Goal: Navigation & Orientation: Find specific page/section

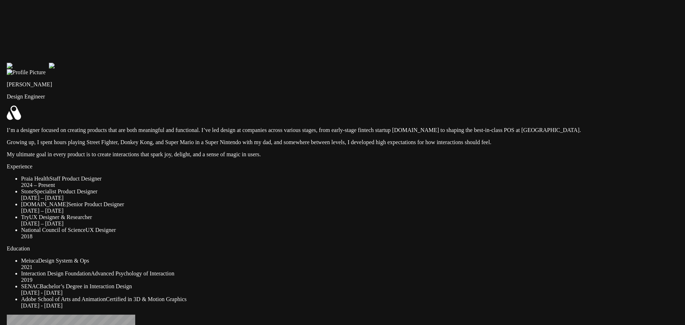
drag, startPoint x: 460, startPoint y: 61, endPoint x: 466, endPoint y: 101, distance: 39.7
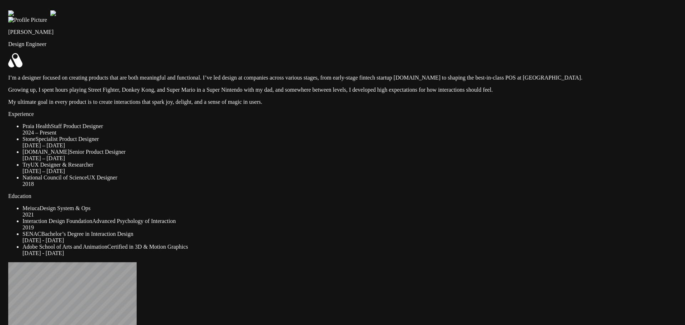
drag, startPoint x: 369, startPoint y: 42, endPoint x: 370, endPoint y: -10, distance: 52.5
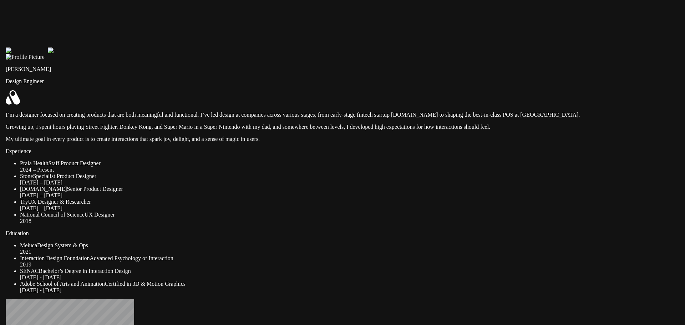
drag, startPoint x: 364, startPoint y: 6, endPoint x: 362, endPoint y: 43, distance: 37.2
drag, startPoint x: 362, startPoint y: 43, endPoint x: 361, endPoint y: 50, distance: 6.5
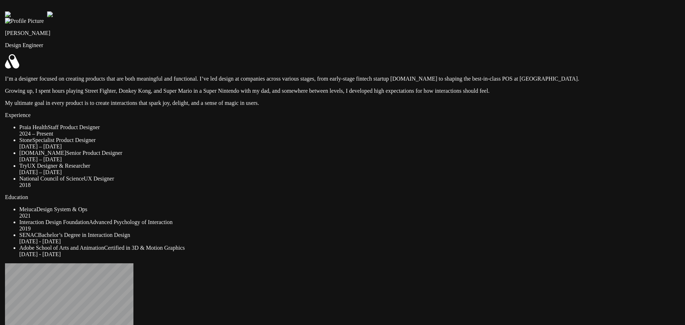
drag, startPoint x: 355, startPoint y: 50, endPoint x: 355, endPoint y: 10, distance: 39.6
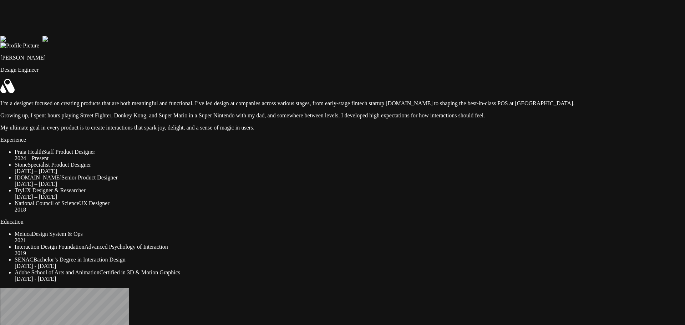
drag, startPoint x: 458, startPoint y: 113, endPoint x: 453, endPoint y: 138, distance: 25.1
drag, startPoint x: 545, startPoint y: 210, endPoint x: 604, endPoint y: 219, distance: 59.5
drag, startPoint x: 179, startPoint y: 246, endPoint x: 85, endPoint y: 279, distance: 100.5
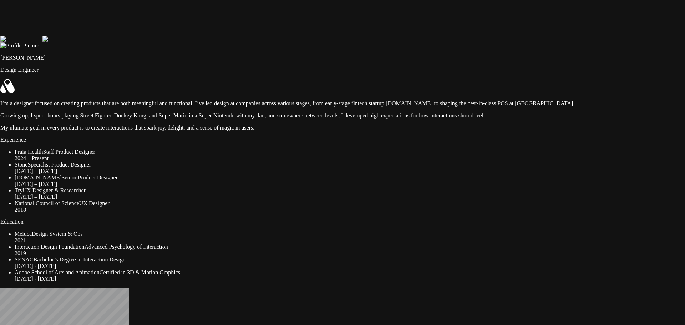
drag, startPoint x: 543, startPoint y: 92, endPoint x: 597, endPoint y: 71, distance: 58.0
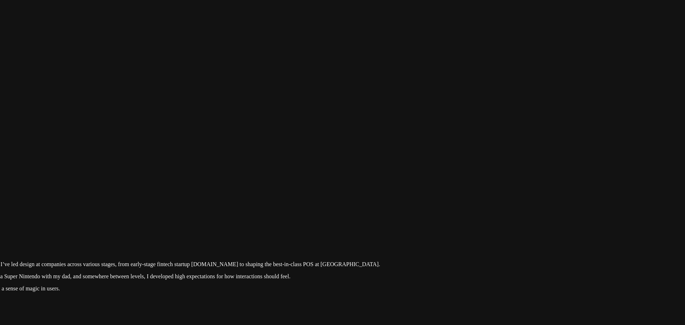
drag, startPoint x: 469, startPoint y: 29, endPoint x: 266, endPoint y: 199, distance: 264.6
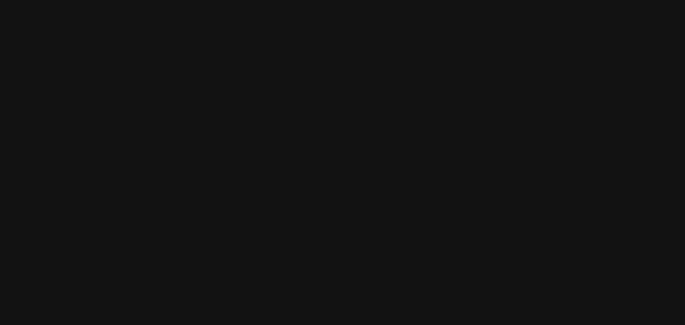
drag, startPoint x: 545, startPoint y: 162, endPoint x: 512, endPoint y: 243, distance: 87.5
drag, startPoint x: 479, startPoint y: 78, endPoint x: 480, endPoint y: 162, distance: 83.1
drag, startPoint x: 419, startPoint y: 166, endPoint x: 392, endPoint y: 104, distance: 66.9
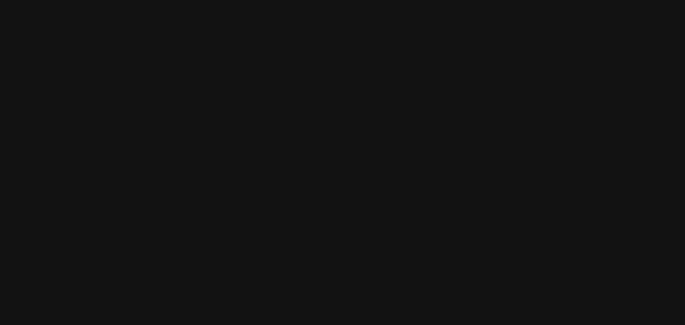
drag, startPoint x: 329, startPoint y: 113, endPoint x: 565, endPoint y: 106, distance: 235.6
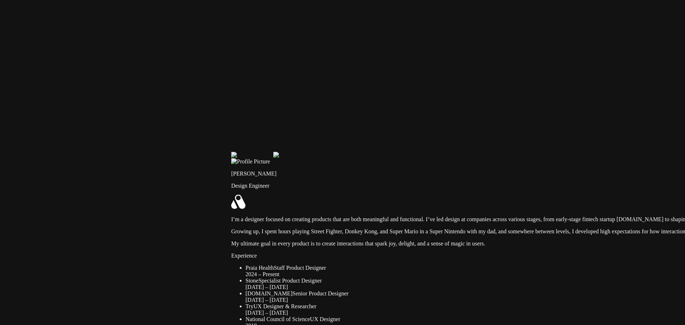
drag, startPoint x: 316, startPoint y: 146, endPoint x: 471, endPoint y: 22, distance: 198.2
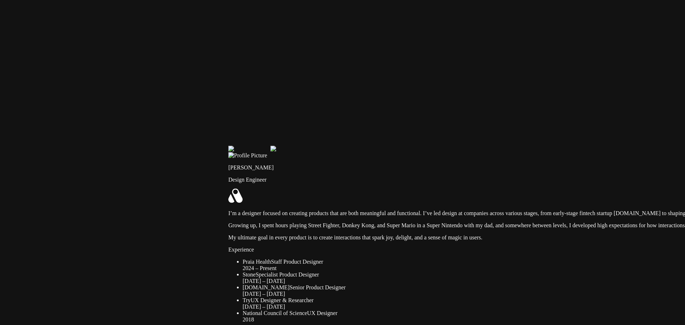
drag, startPoint x: 313, startPoint y: 207, endPoint x: 201, endPoint y: -43, distance: 273.7
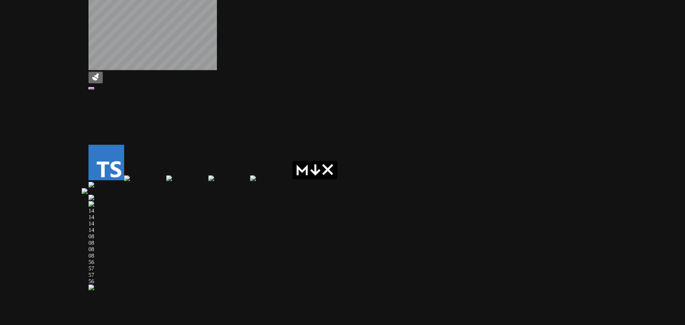
drag, startPoint x: 259, startPoint y: 132, endPoint x: 164, endPoint y: 237, distance: 140.7
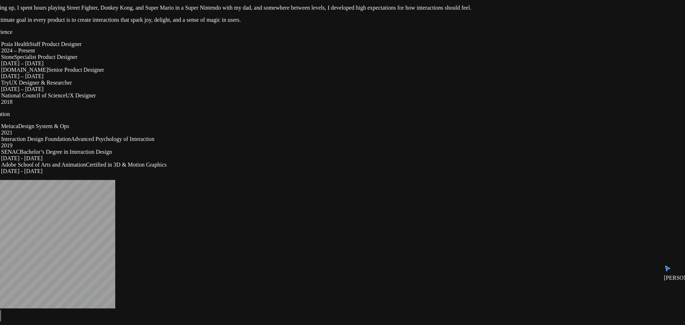
drag, startPoint x: 497, startPoint y: 86, endPoint x: 480, endPoint y: 237, distance: 151.5
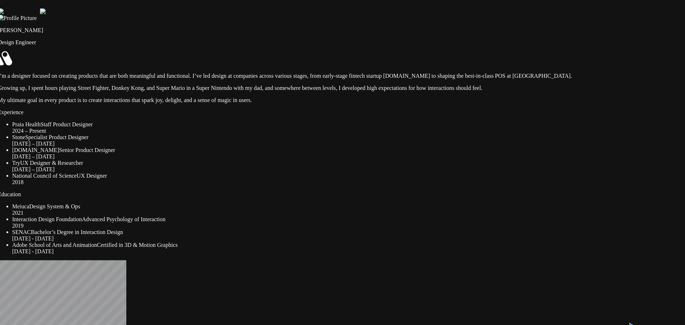
drag, startPoint x: 431, startPoint y: 78, endPoint x: 448, endPoint y: 130, distance: 54.9
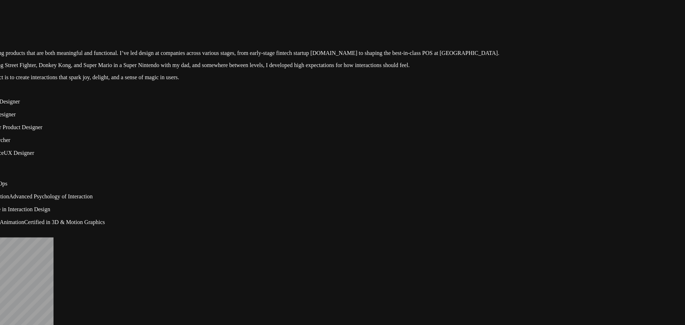
drag, startPoint x: 450, startPoint y: 147, endPoint x: 284, endPoint y: 40, distance: 197.2
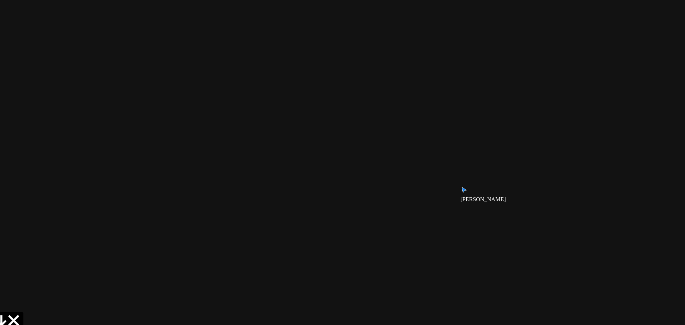
drag, startPoint x: 462, startPoint y: 116, endPoint x: 346, endPoint y: 44, distance: 137.0
drag, startPoint x: 591, startPoint y: 120, endPoint x: 602, endPoint y: 50, distance: 70.7
drag, startPoint x: 618, startPoint y: 150, endPoint x: 646, endPoint y: 61, distance: 93.2
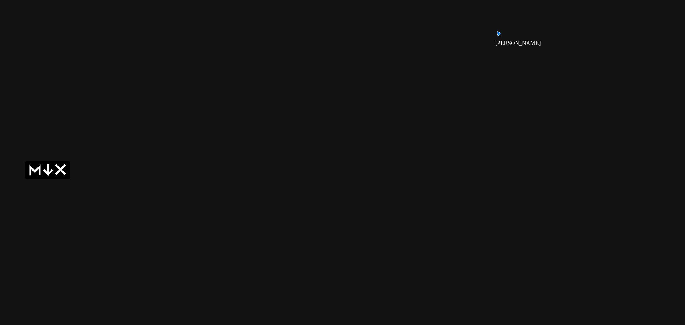
drag, startPoint x: 492, startPoint y: 141, endPoint x: 630, endPoint y: 286, distance: 200.1
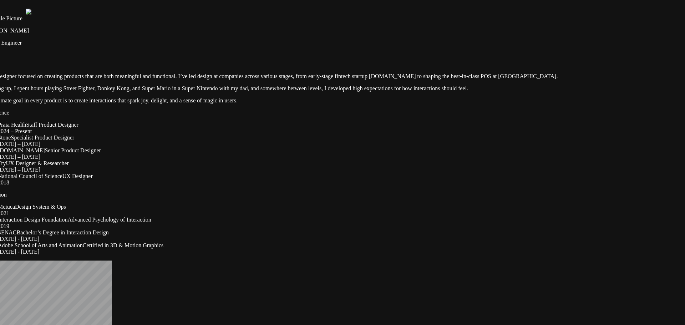
drag, startPoint x: 529, startPoint y: 150, endPoint x: 553, endPoint y: 263, distance: 115.1
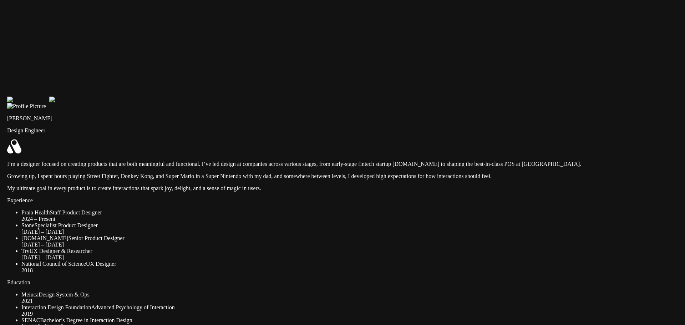
drag, startPoint x: 584, startPoint y: 179, endPoint x: 602, endPoint y: 239, distance: 62.7
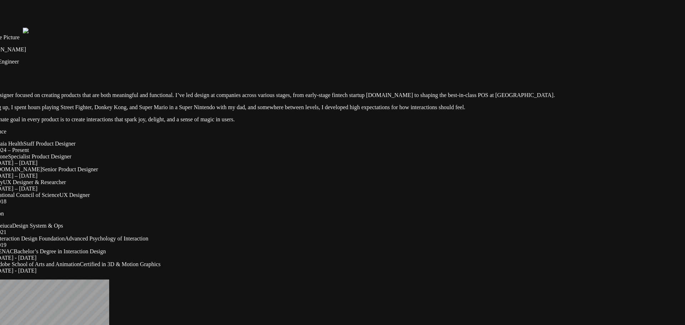
drag, startPoint x: 425, startPoint y: 83, endPoint x: 407, endPoint y: 0, distance: 85.2
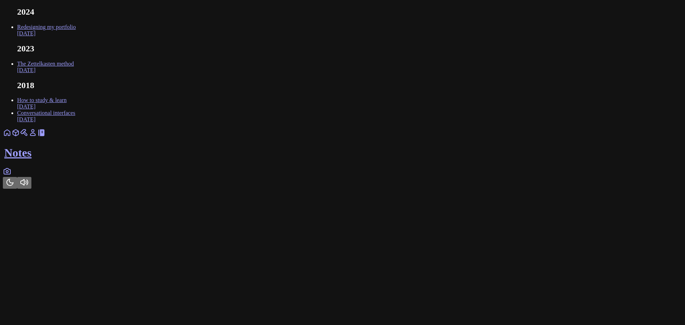
click at [37, 137] on icon at bounding box center [33, 132] width 9 height 9
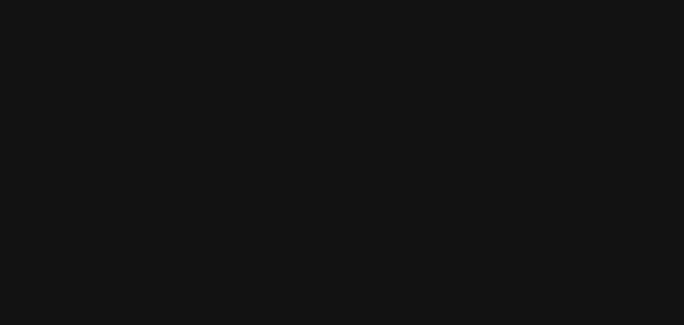
scroll to position [2565, 0]
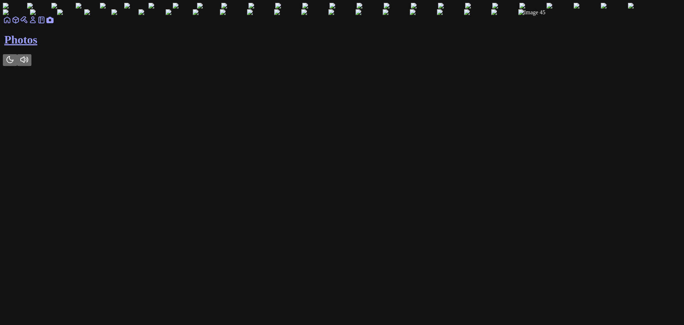
click at [0, 0] on vercel-live-feedback at bounding box center [0, 0] width 0 height 0
click at [37, 25] on link at bounding box center [33, 22] width 9 height 6
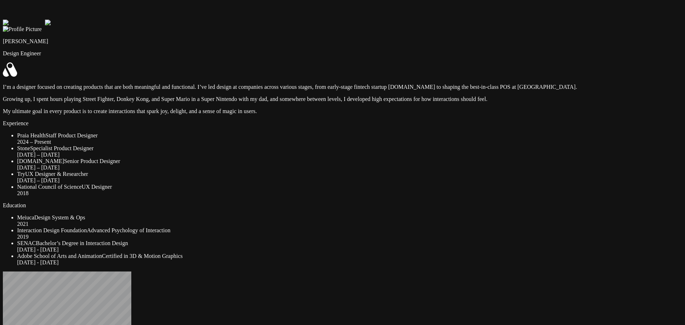
drag, startPoint x: 491, startPoint y: 176, endPoint x: 565, endPoint y: 237, distance: 95.6
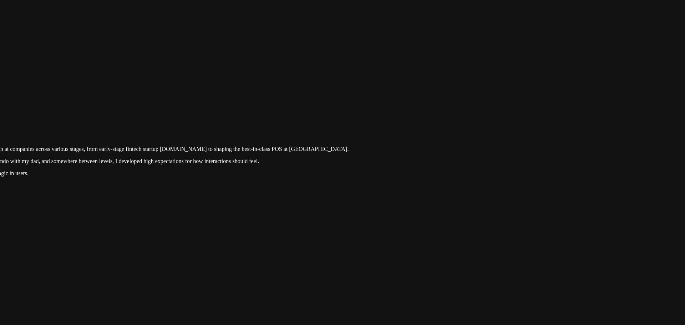
drag, startPoint x: 617, startPoint y: 192, endPoint x: 311, endPoint y: 255, distance: 312.5
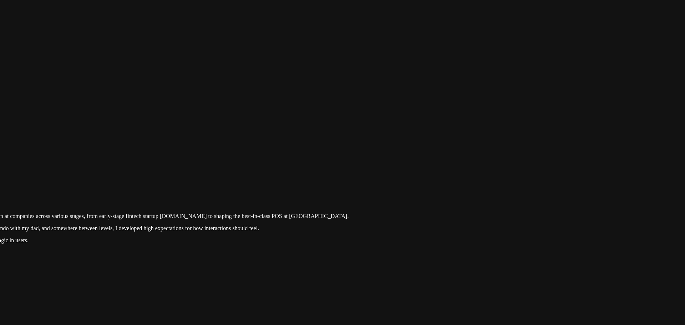
drag, startPoint x: 462, startPoint y: 108, endPoint x: 471, endPoint y: 215, distance: 107.4
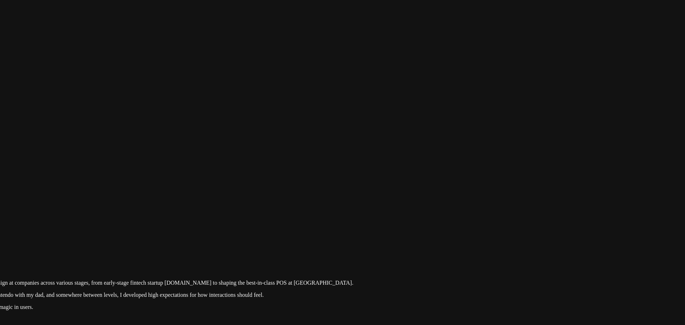
drag, startPoint x: 517, startPoint y: 101, endPoint x: 511, endPoint y: 144, distance: 43.6
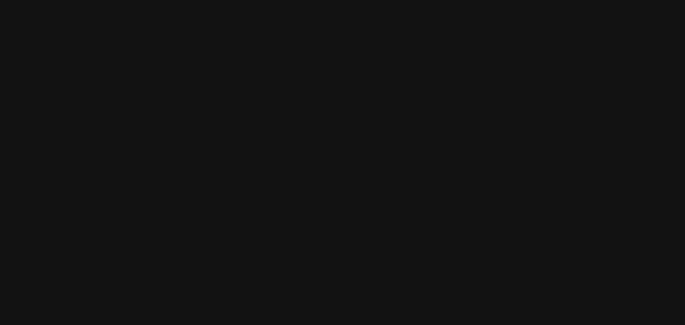
drag, startPoint x: 472, startPoint y: 55, endPoint x: 497, endPoint y: 107, distance: 57.6
drag, startPoint x: 456, startPoint y: 92, endPoint x: 478, endPoint y: 141, distance: 53.5
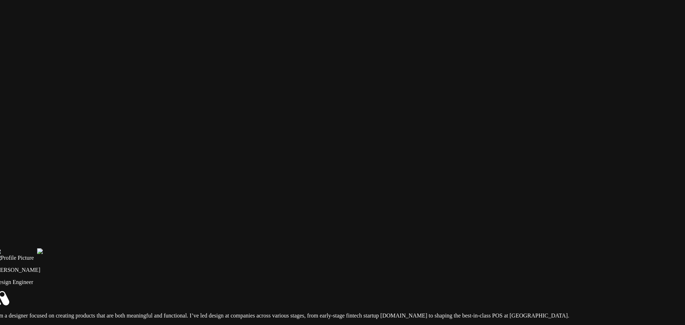
drag, startPoint x: 276, startPoint y: 157, endPoint x: 475, endPoint y: 64, distance: 219.6
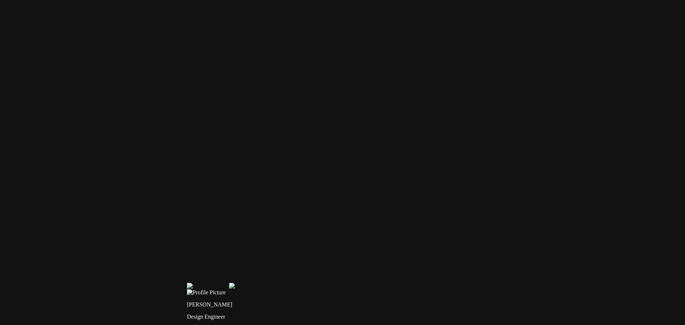
drag, startPoint x: 223, startPoint y: 125, endPoint x: 412, endPoint y: 162, distance: 193.4
drag, startPoint x: 385, startPoint y: 201, endPoint x: 382, endPoint y: 172, distance: 28.7
drag, startPoint x: 446, startPoint y: 131, endPoint x: 495, endPoint y: 183, distance: 71.2
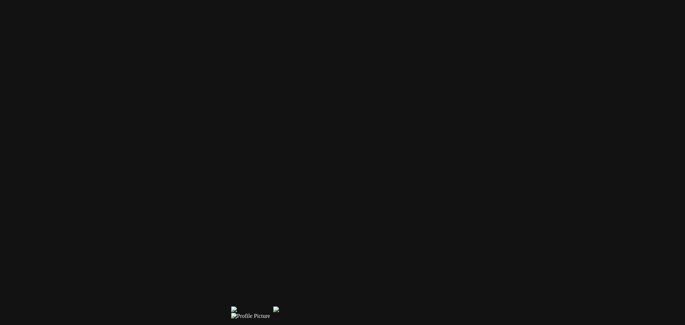
drag, startPoint x: 490, startPoint y: 159, endPoint x: 525, endPoint y: 208, distance: 59.6
drag, startPoint x: 509, startPoint y: 196, endPoint x: 302, endPoint y: 193, distance: 207.7
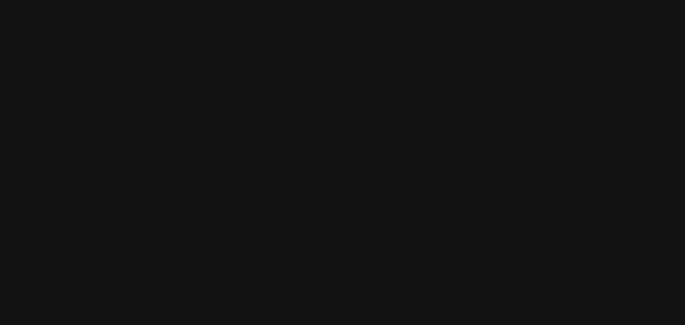
drag, startPoint x: 506, startPoint y: 184, endPoint x: 336, endPoint y: 147, distance: 173.7
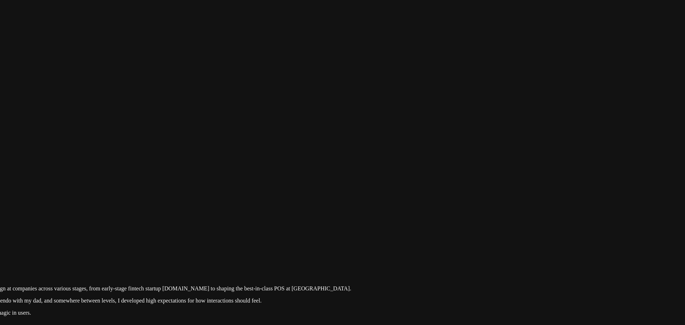
drag, startPoint x: 549, startPoint y: 193, endPoint x: 479, endPoint y: 102, distance: 114.7
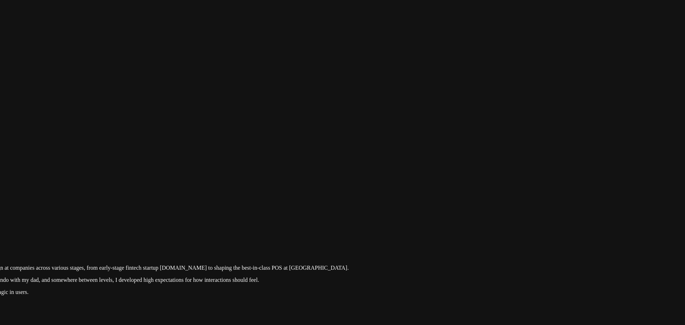
drag, startPoint x: 509, startPoint y: 157, endPoint x: 444, endPoint y: 162, distance: 65.1
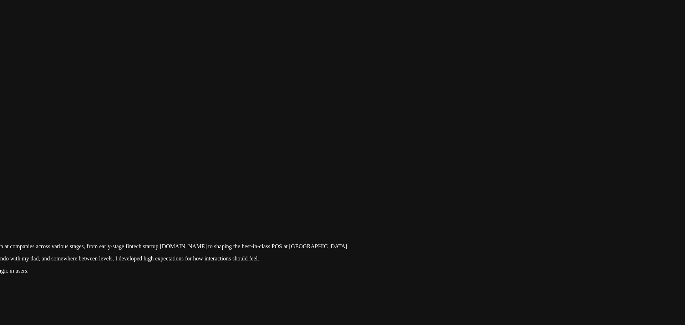
drag, startPoint x: 498, startPoint y: 154, endPoint x: 409, endPoint y: 39, distance: 145.8
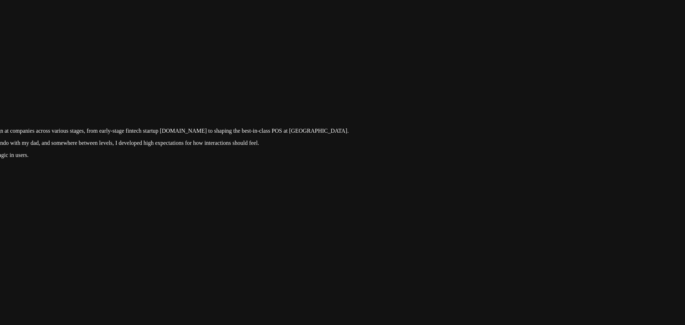
drag, startPoint x: 483, startPoint y: 123, endPoint x: 476, endPoint y: 23, distance: 100.2
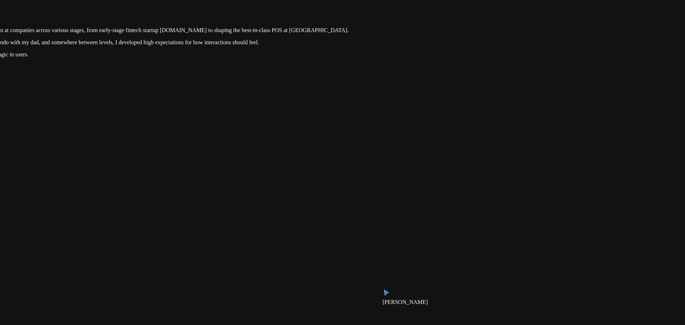
drag, startPoint x: 492, startPoint y: 162, endPoint x: 486, endPoint y: 126, distance: 37.2
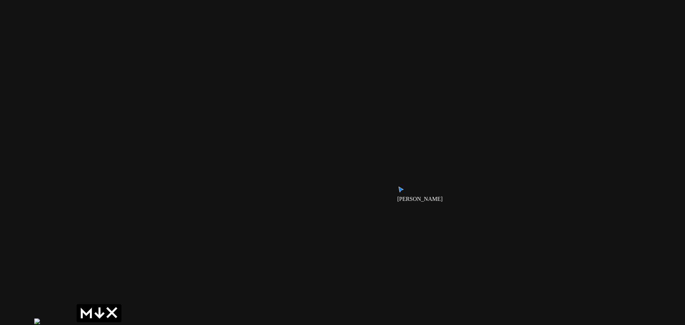
drag, startPoint x: 388, startPoint y: 216, endPoint x: 411, endPoint y: 88, distance: 130.4
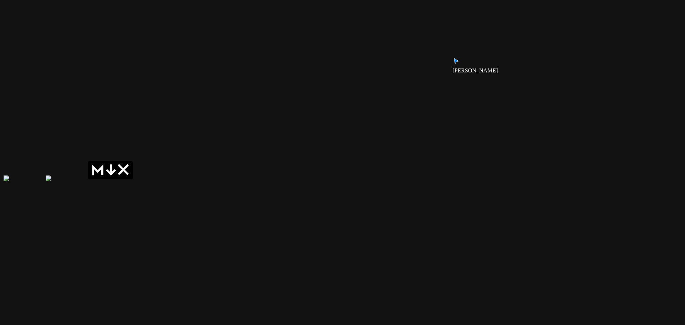
drag, startPoint x: 420, startPoint y: 167, endPoint x: 426, endPoint y: 59, distance: 108.6
drag, startPoint x: 402, startPoint y: 178, endPoint x: 428, endPoint y: 100, distance: 81.6
drag, startPoint x: 404, startPoint y: 140, endPoint x: 356, endPoint y: 146, distance: 48.5
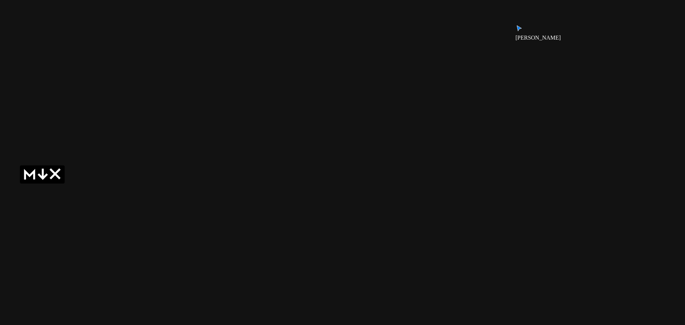
drag, startPoint x: 309, startPoint y: 141, endPoint x: 285, endPoint y: 92, distance: 55.2
drag, startPoint x: 325, startPoint y: 116, endPoint x: 491, endPoint y: 110, distance: 166.4
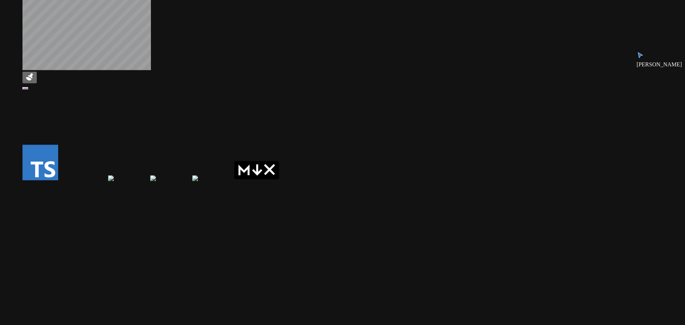
drag, startPoint x: 404, startPoint y: 126, endPoint x: 508, endPoint y: 118, distance: 103.7
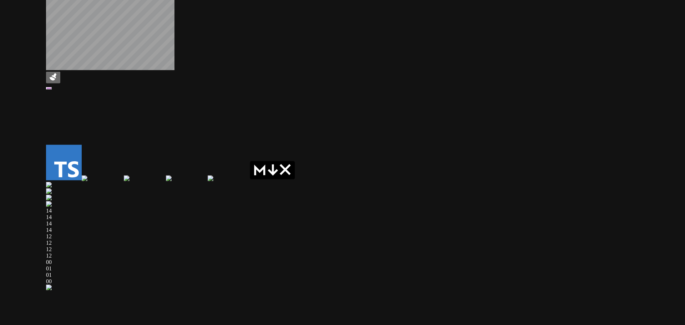
drag, startPoint x: 415, startPoint y: 130, endPoint x: 549, endPoint y: 137, distance: 134.4
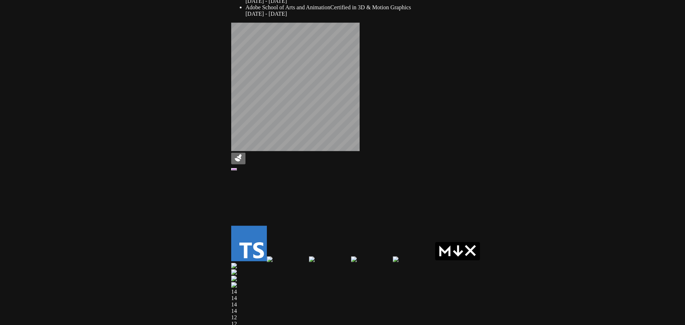
drag, startPoint x: 324, startPoint y: 109, endPoint x: 402, endPoint y: 184, distance: 108.2
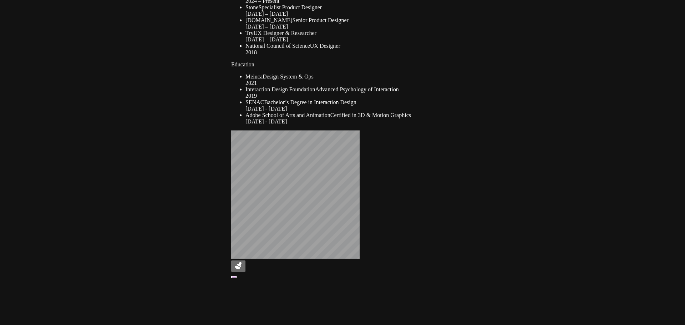
drag, startPoint x: 331, startPoint y: 114, endPoint x: 371, endPoint y: 208, distance: 102.1
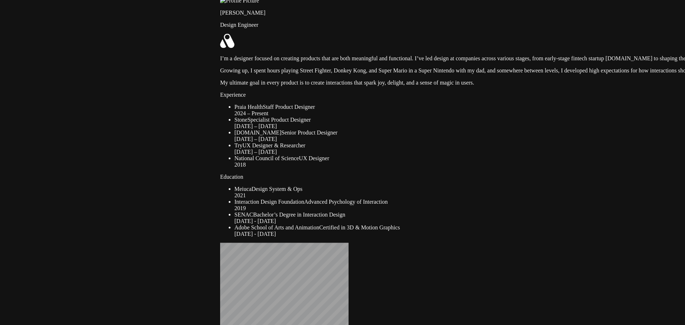
drag, startPoint x: 351, startPoint y: 95, endPoint x: 339, endPoint y: 189, distance: 94.6
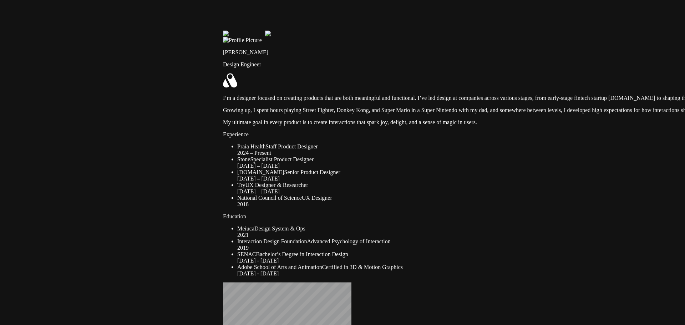
drag, startPoint x: 325, startPoint y: 141, endPoint x: 313, endPoint y: 214, distance: 74.1
drag, startPoint x: 294, startPoint y: 138, endPoint x: 190, endPoint y: 223, distance: 134.6
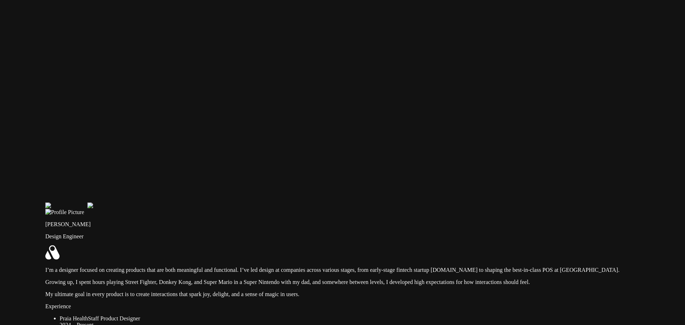
drag, startPoint x: 279, startPoint y: 87, endPoint x: 183, endPoint y: 197, distance: 145.9
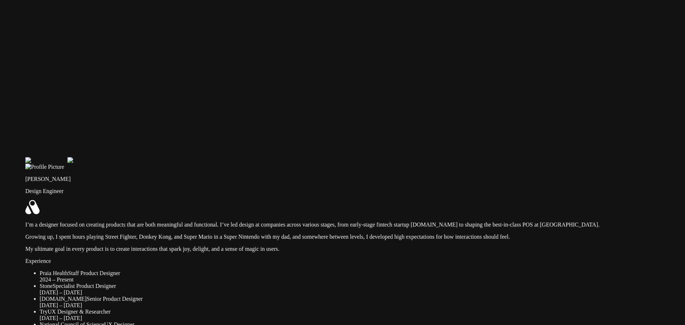
drag, startPoint x: 394, startPoint y: 191, endPoint x: 321, endPoint y: 10, distance: 195.3
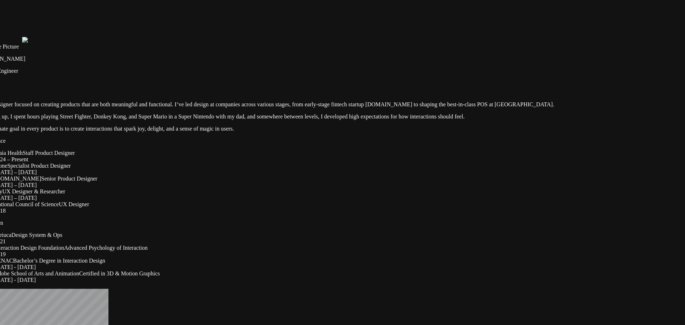
drag, startPoint x: 438, startPoint y: 141, endPoint x: 448, endPoint y: 159, distance: 20.6
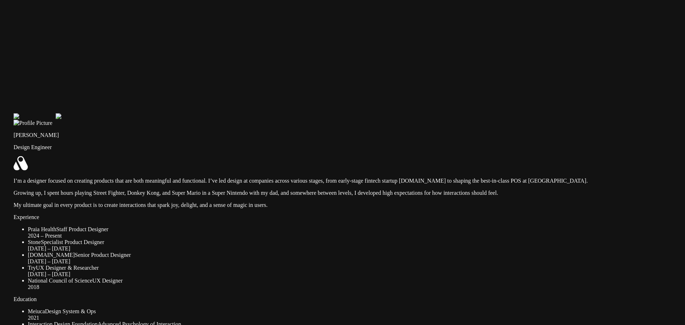
drag, startPoint x: 445, startPoint y: 58, endPoint x: 478, endPoint y: 134, distance: 83.4
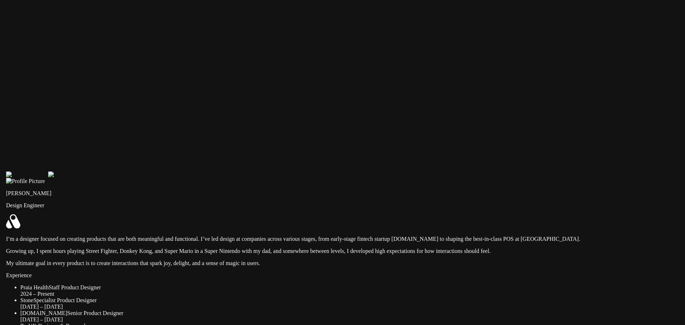
drag, startPoint x: 478, startPoint y: 134, endPoint x: 471, endPoint y: 194, distance: 60.4
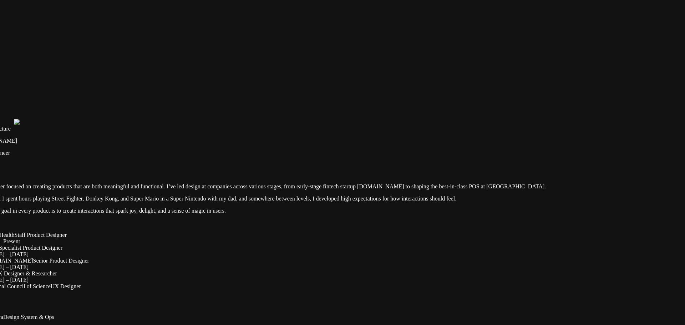
drag, startPoint x: 476, startPoint y: 128, endPoint x: 460, endPoint y: 108, distance: 26.1
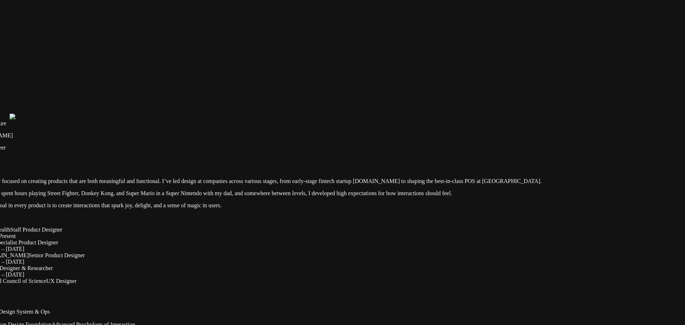
click at [0, 0] on vercel-live-feedback at bounding box center [0, 0] width 0 height 0
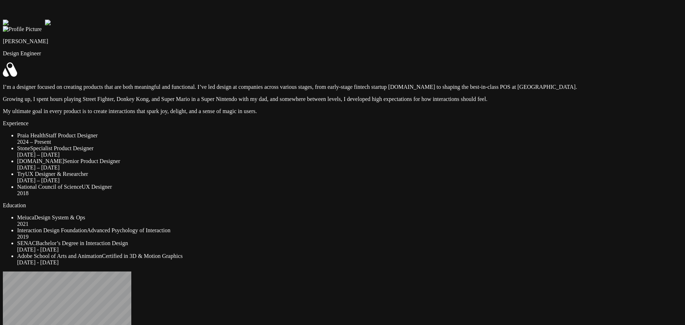
click at [0, 0] on vercel-live-feedback at bounding box center [0, 0] width 0 height 0
